Goal: Task Accomplishment & Management: Manage account settings

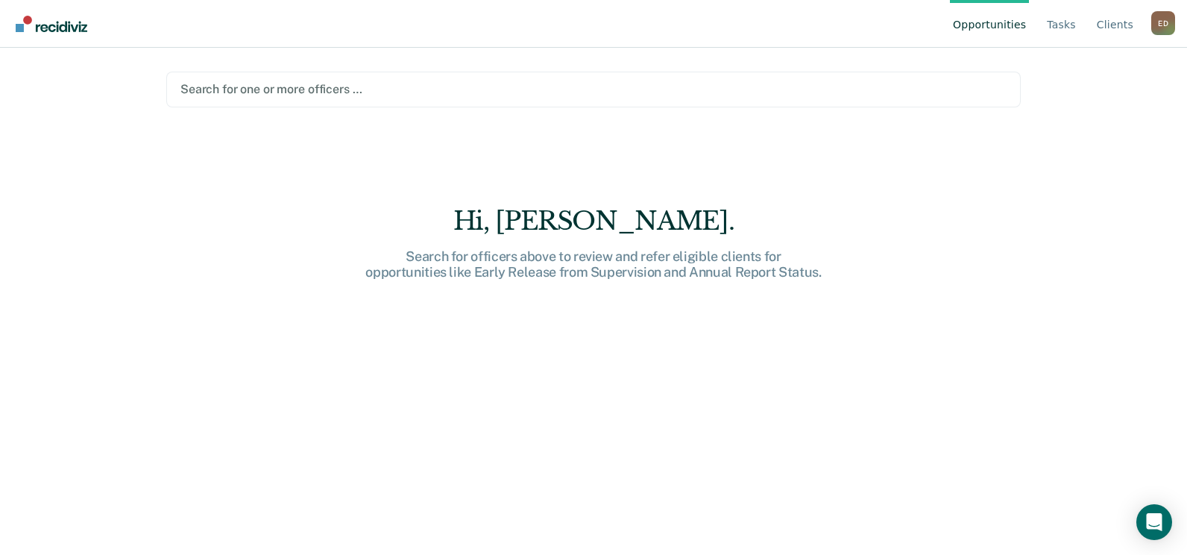
drag, startPoint x: 91, startPoint y: 152, endPoint x: 102, endPoint y: 152, distance: 11.2
click at [93, 153] on div "Opportunities Tasks Client s [PERSON_NAME] [PERSON_NAME] Profile How it works L…" at bounding box center [593, 277] width 1187 height 555
click at [48, 20] on img "Go to Recidiviz Home" at bounding box center [52, 24] width 72 height 16
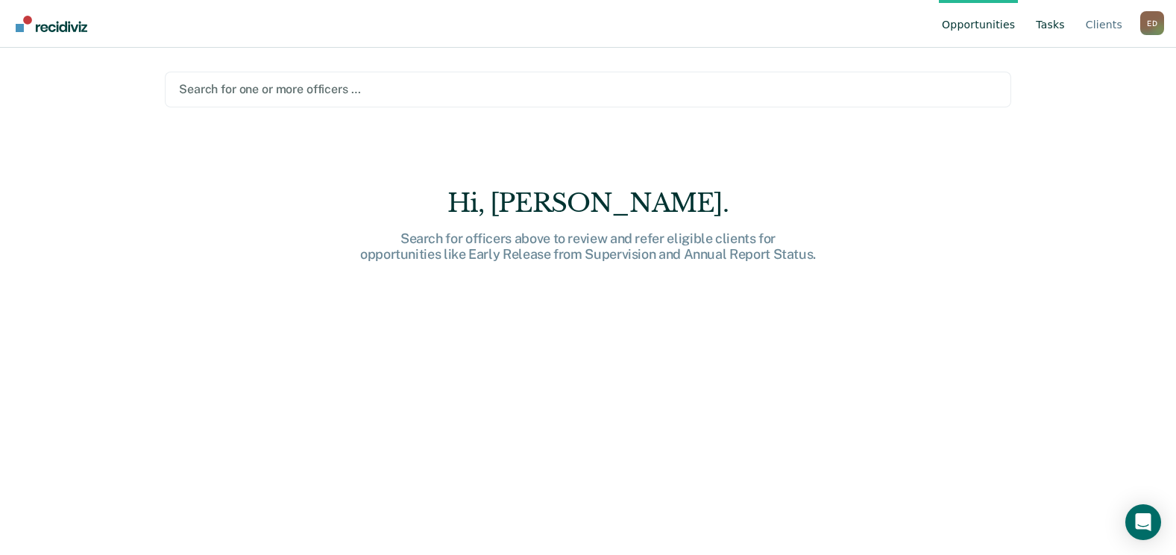
click at [1062, 23] on link "Tasks" at bounding box center [1050, 24] width 35 height 48
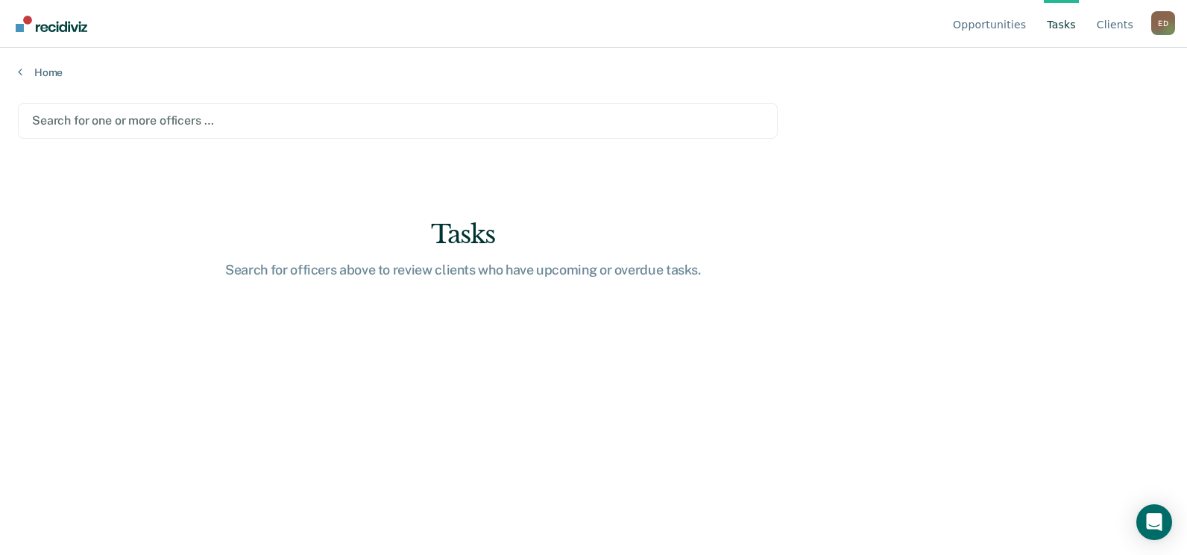
click at [1156, 22] on div "E D" at bounding box center [1163, 23] width 24 height 24
click at [1081, 60] on button "Profile" at bounding box center [1103, 69] width 144 height 24
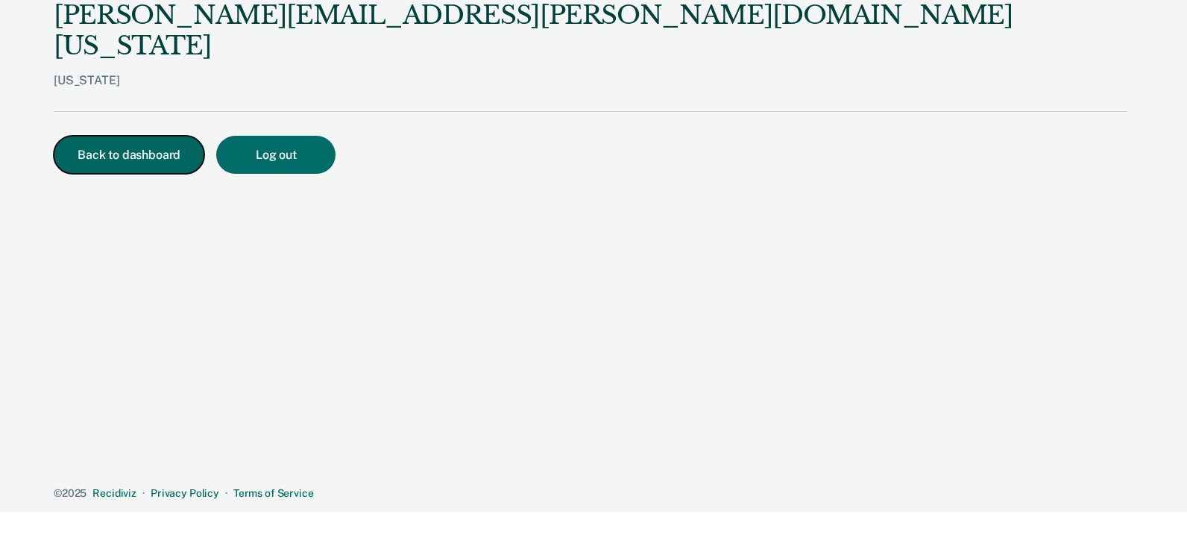
click at [155, 136] on button "Back to dashboard" at bounding box center [129, 155] width 151 height 38
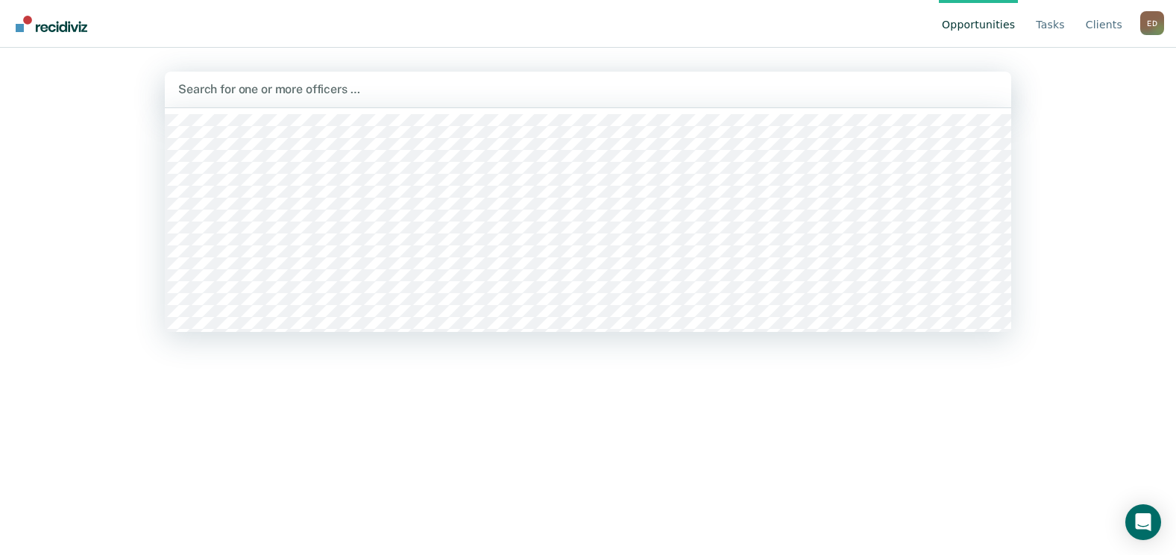
click at [225, 95] on div at bounding box center [588, 89] width 820 height 17
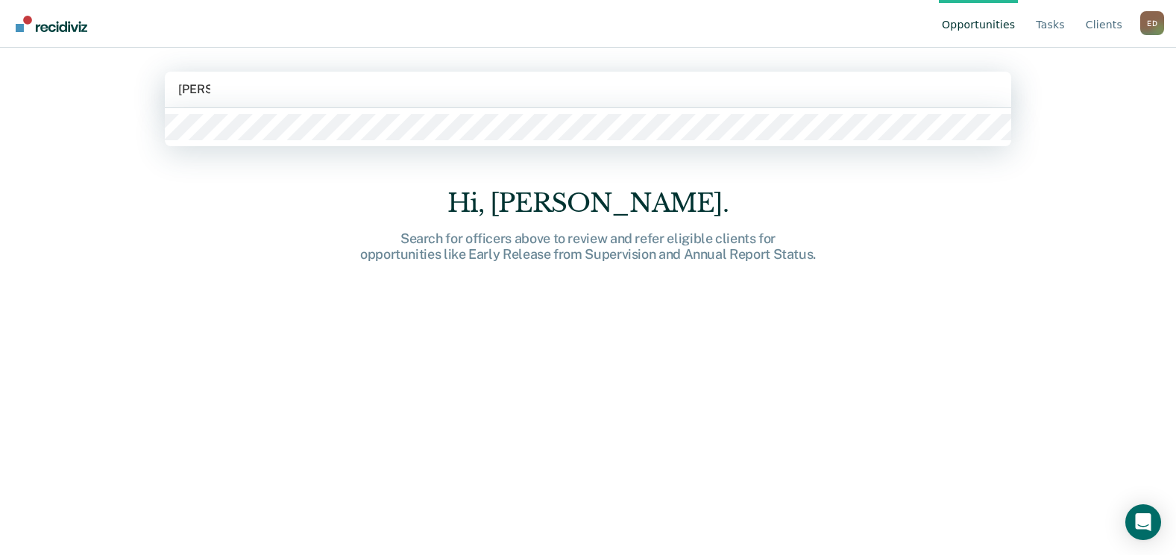
type input "[PERSON_NAME]"
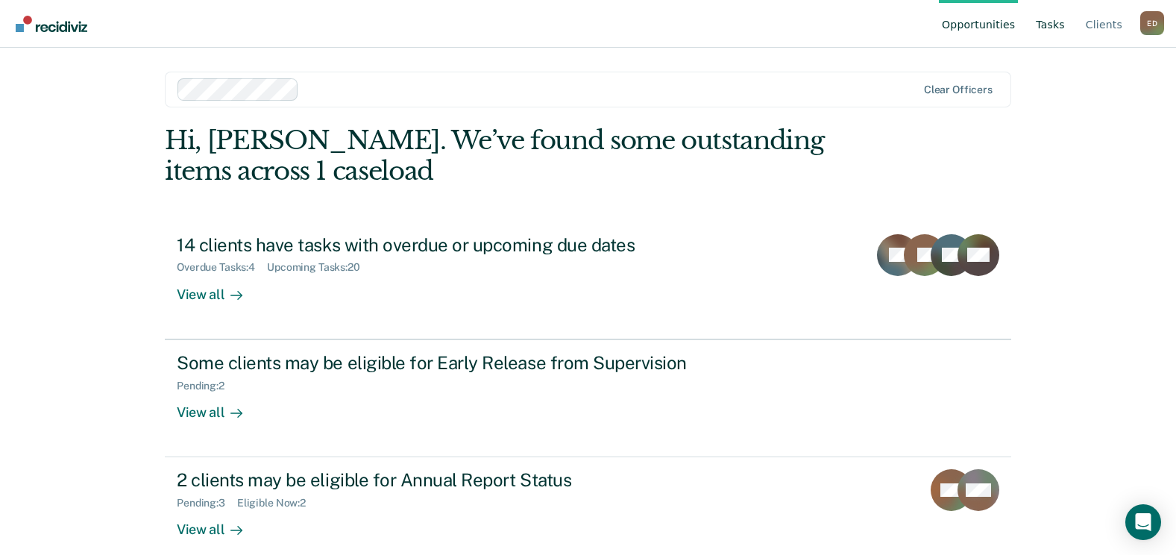
click at [1051, 30] on link "Tasks" at bounding box center [1050, 24] width 35 height 48
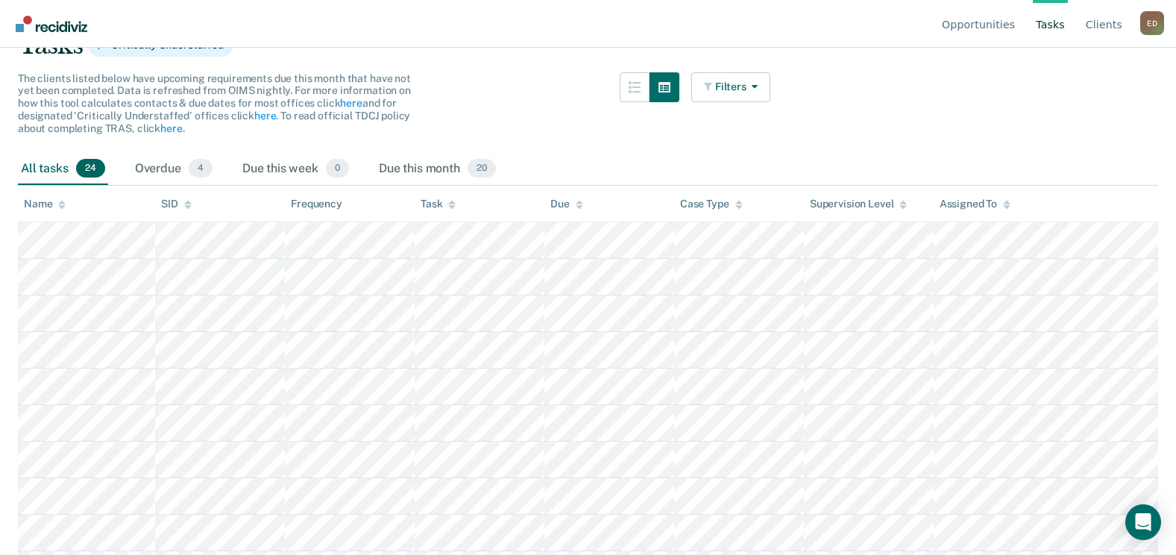
scroll to position [106, 0]
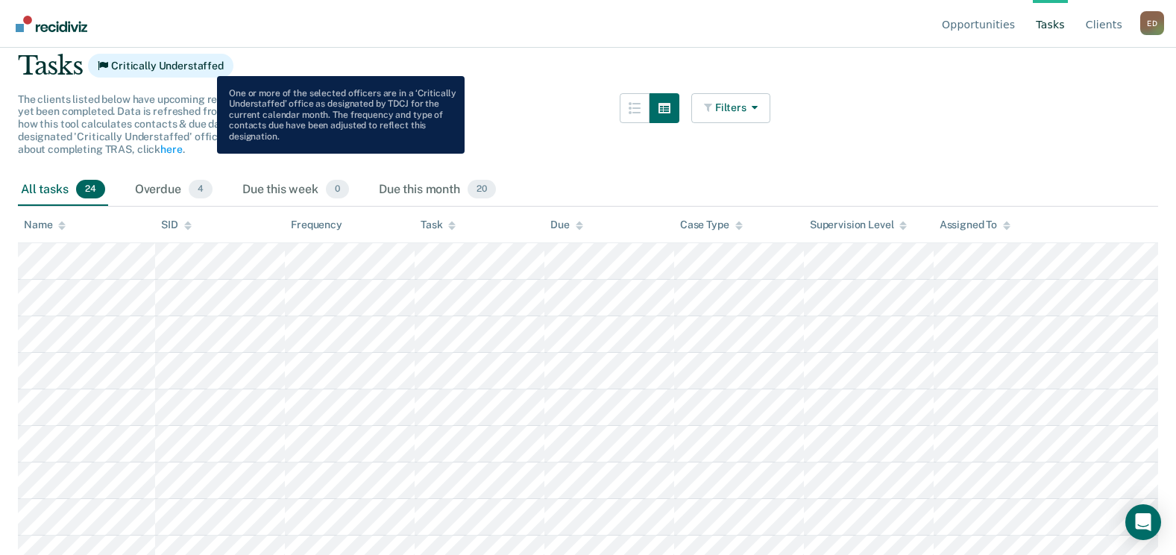
click at [206, 65] on span "Critically Understaffed" at bounding box center [160, 66] width 145 height 24
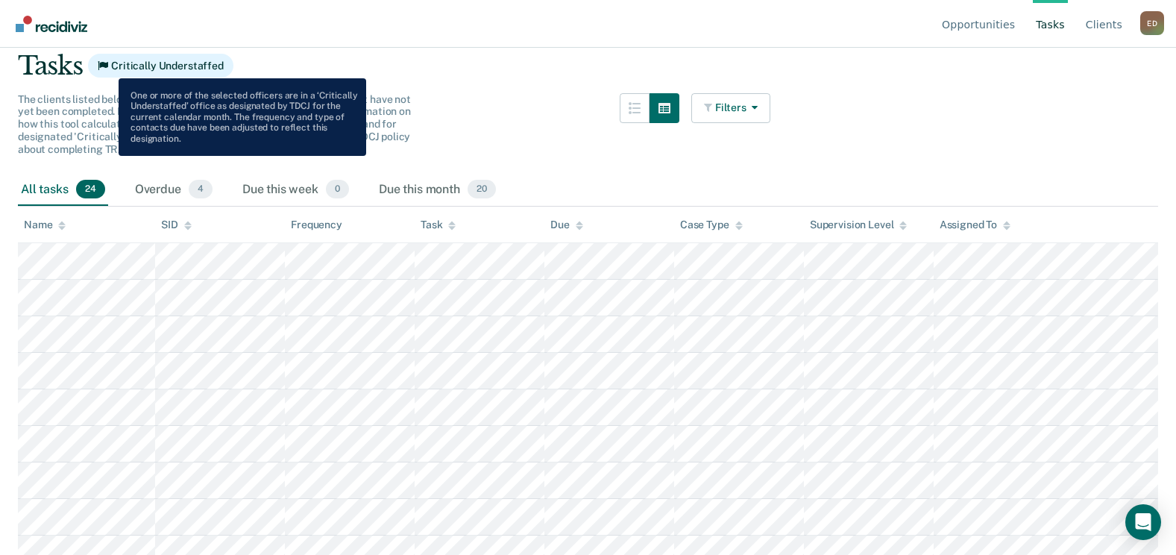
click at [104, 67] on icon at bounding box center [103, 65] width 10 height 10
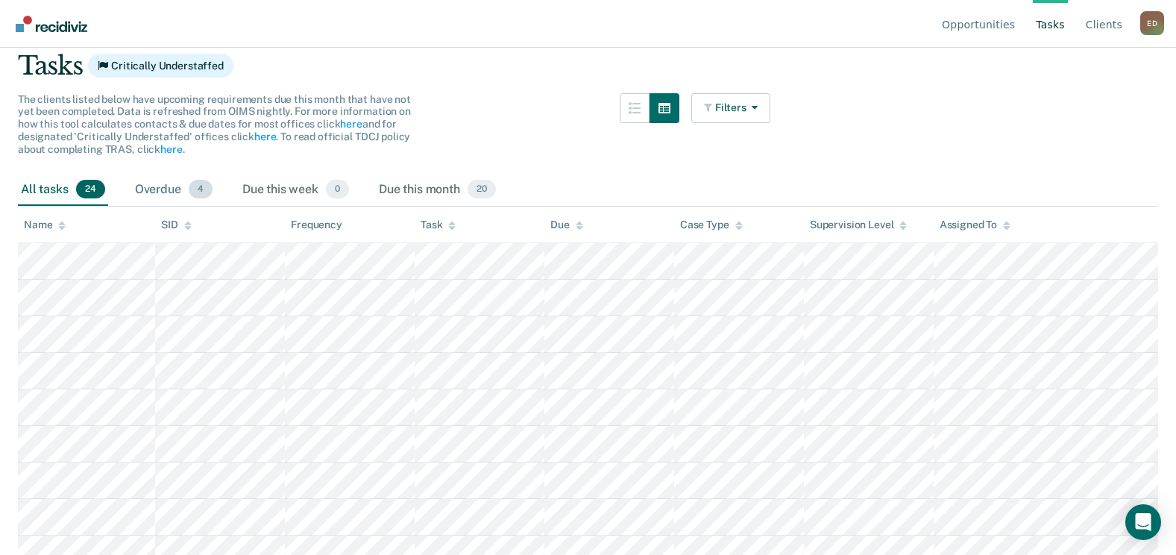
click at [169, 190] on div "Overdue 4" at bounding box center [174, 190] width 84 height 33
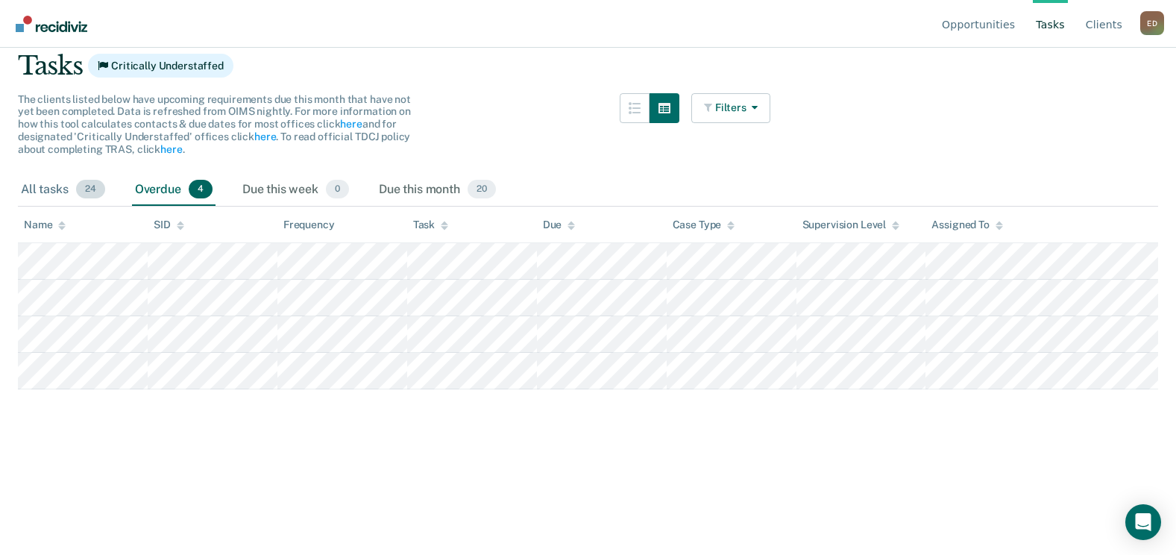
click at [57, 189] on div "All tasks 24" at bounding box center [63, 190] width 90 height 33
